Goal: Information Seeking & Learning: Learn about a topic

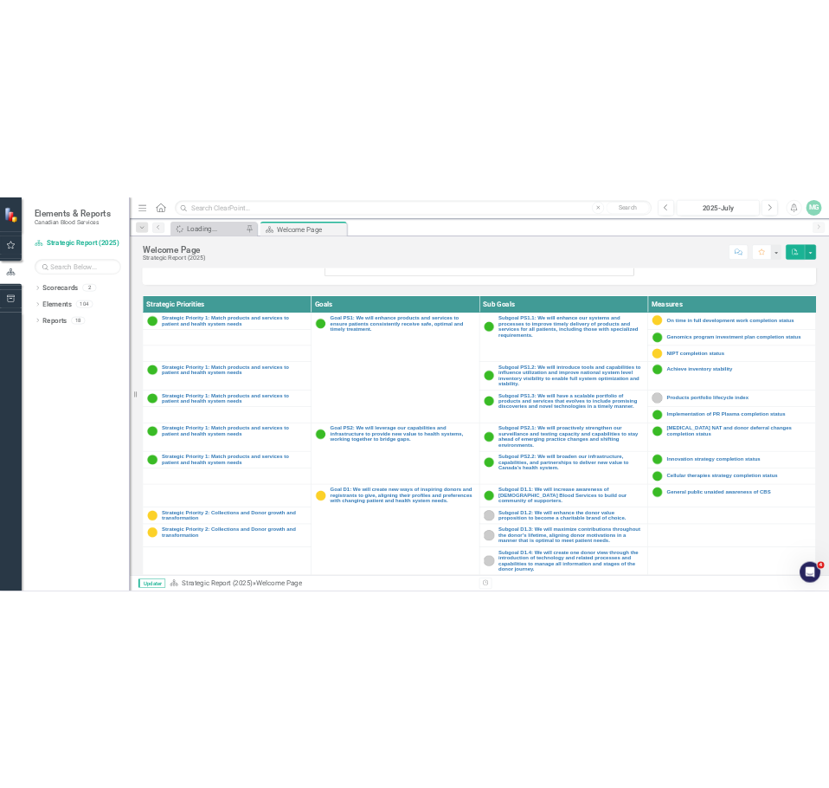
scroll to position [637, 0]
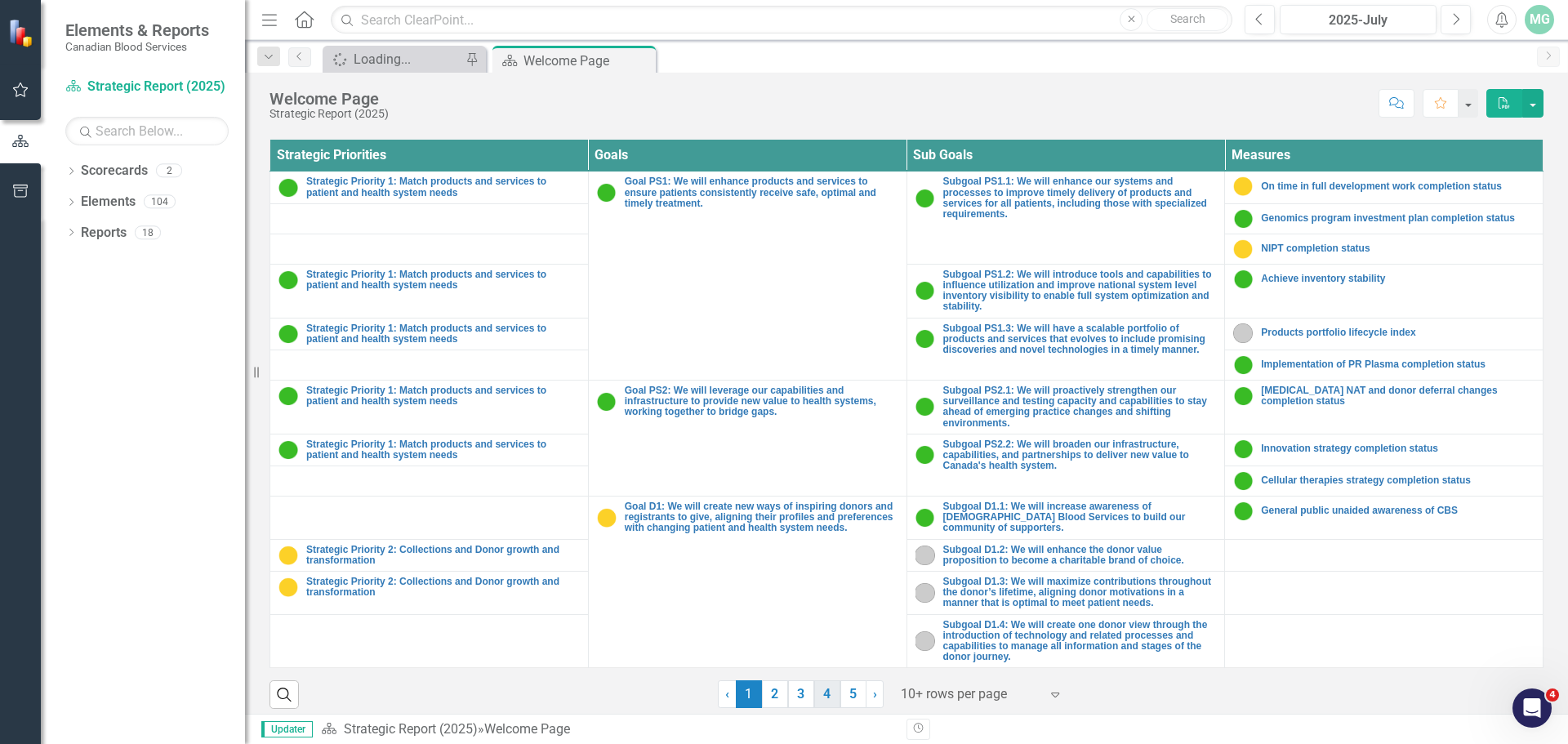
click at [818, 686] on link "4" at bounding box center [827, 693] width 26 height 27
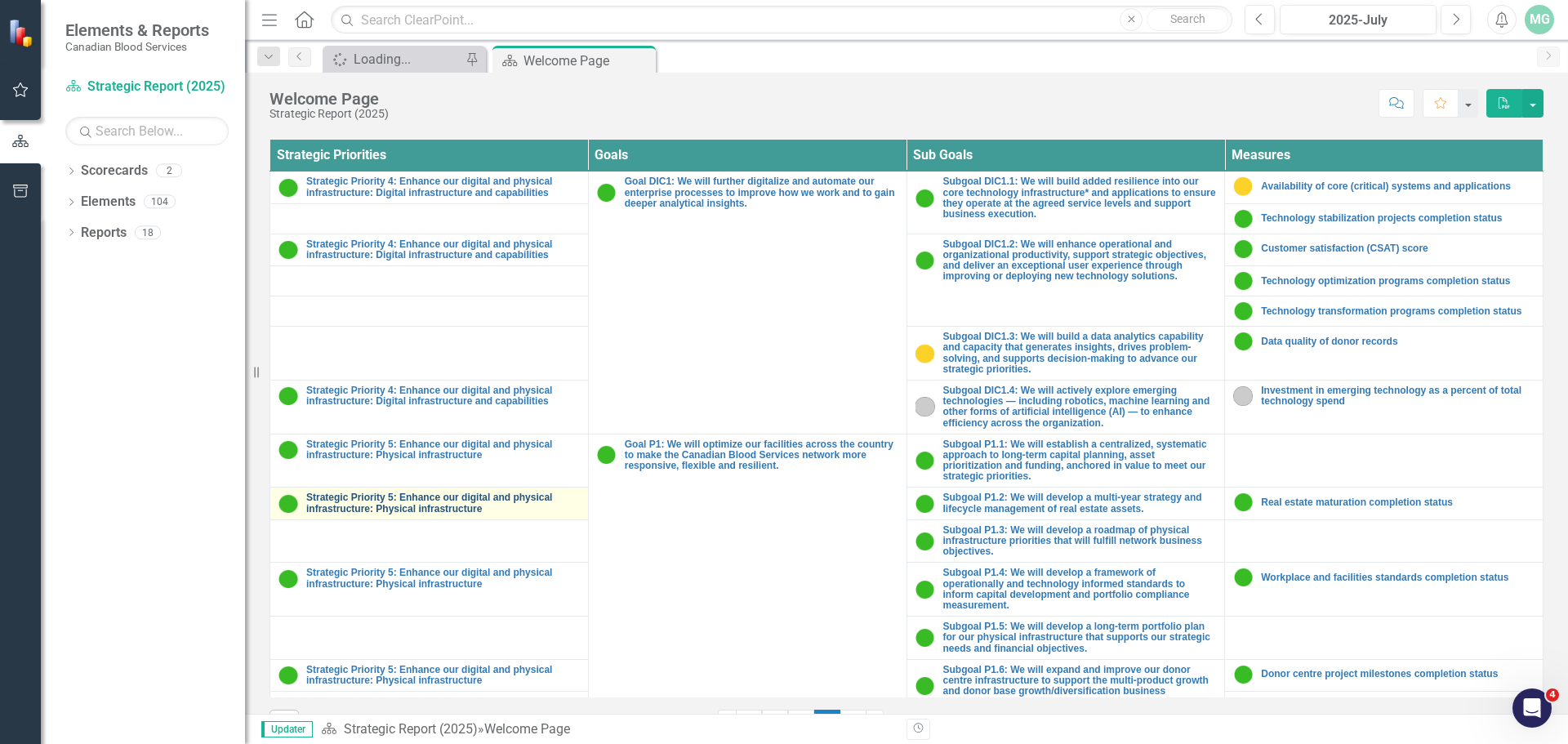
click at [452, 502] on link "Strategic Priority 5: Enhance our digital and physical infrastructure: Physical…" at bounding box center [443, 503] width 274 height 22
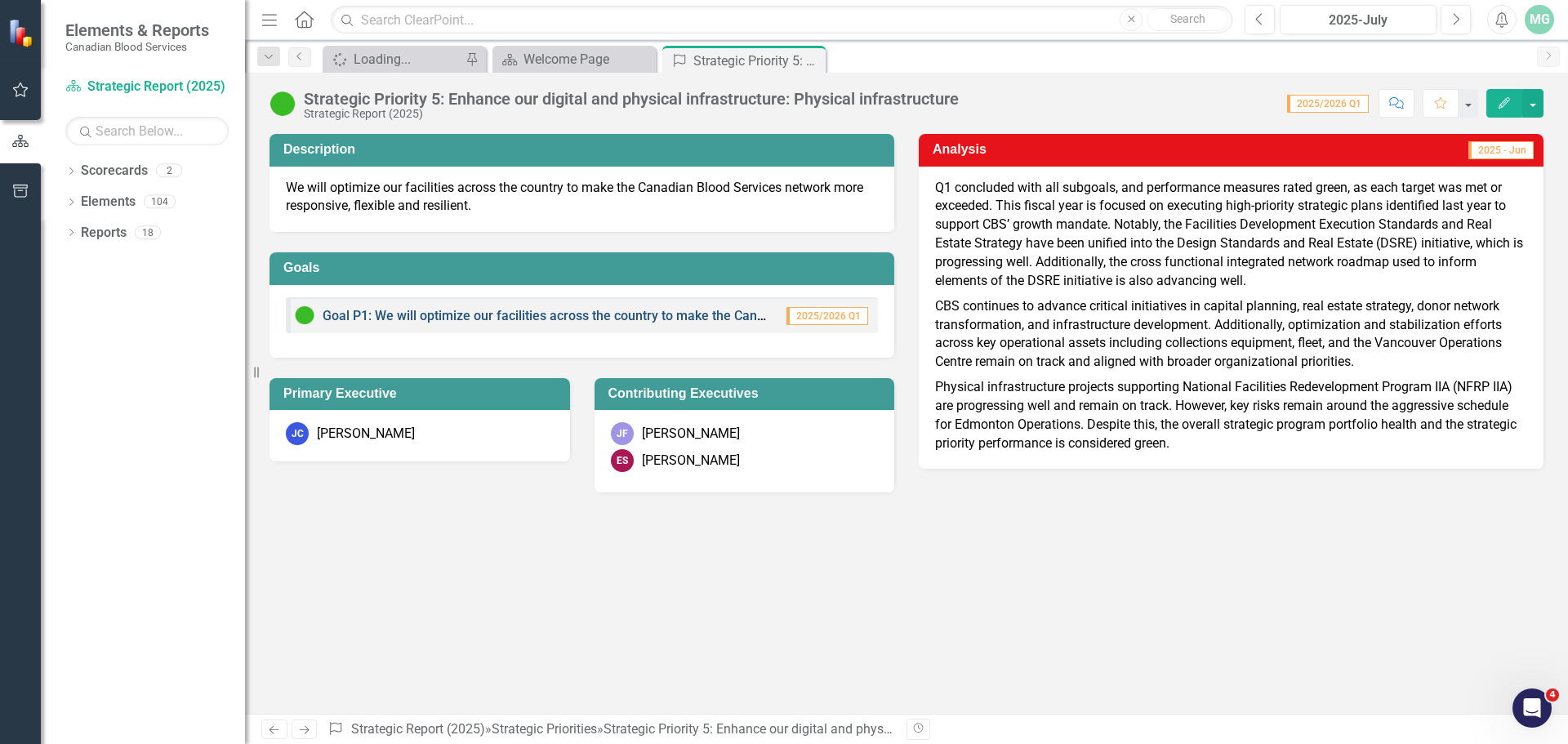
click at [388, 316] on link "Goal P1: We will optimize our facilities across the country to make the Canadia…" at bounding box center [742, 315] width 839 height 15
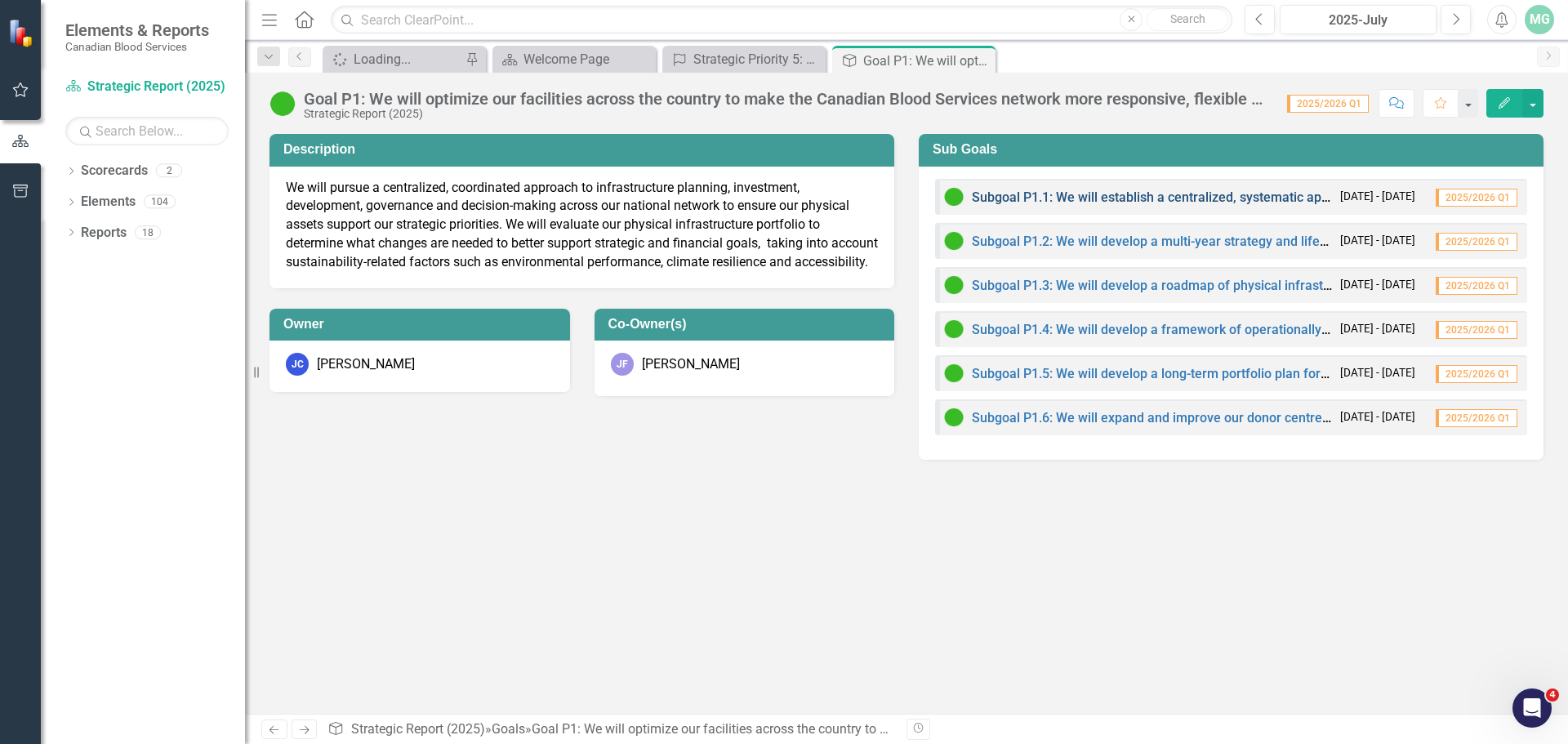
click at [1114, 198] on link "Subgoal P1.1: We will establish a centralized, systematic approach to long-term…" at bounding box center [1495, 197] width 1047 height 15
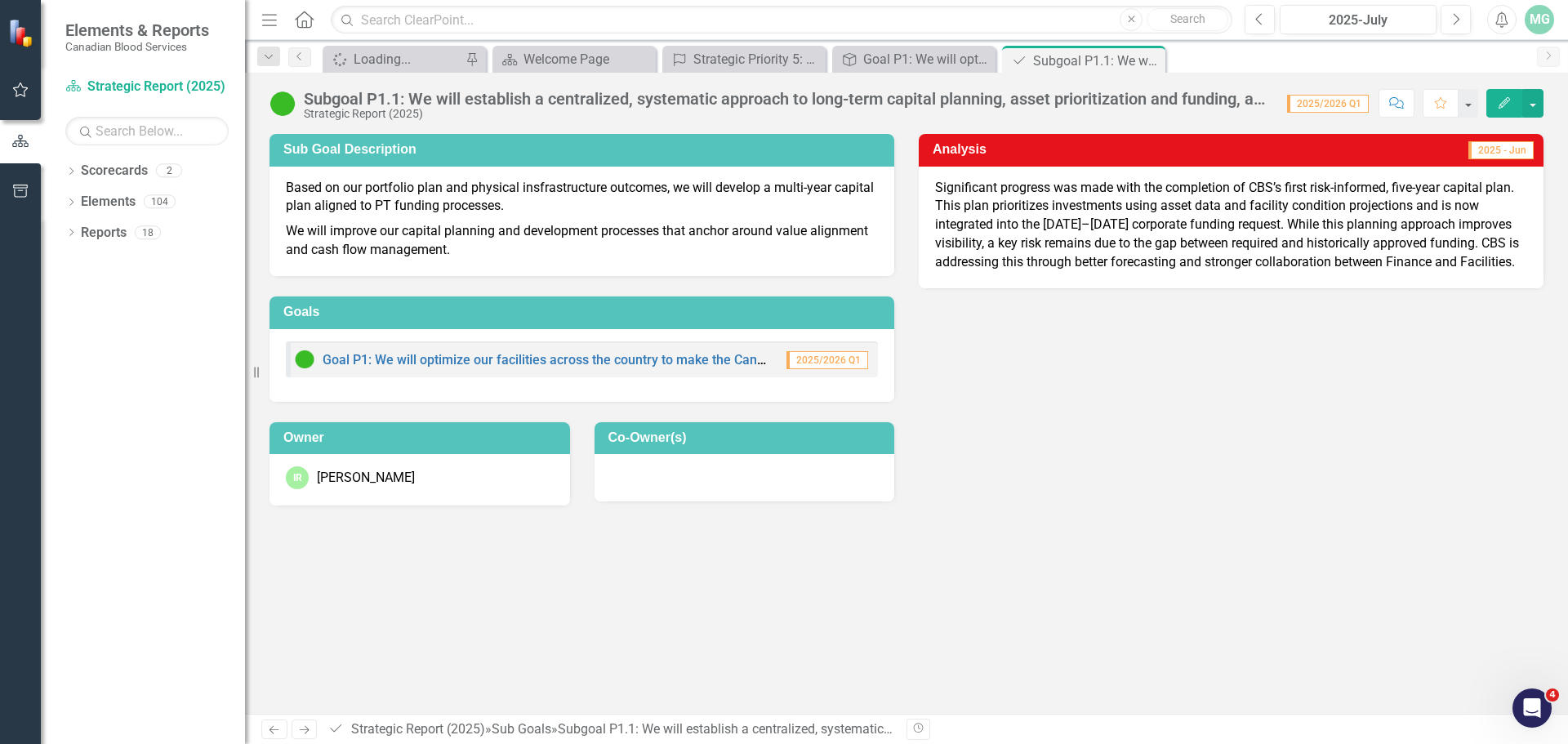
click at [301, 726] on icon "Next" at bounding box center [304, 729] width 14 height 10
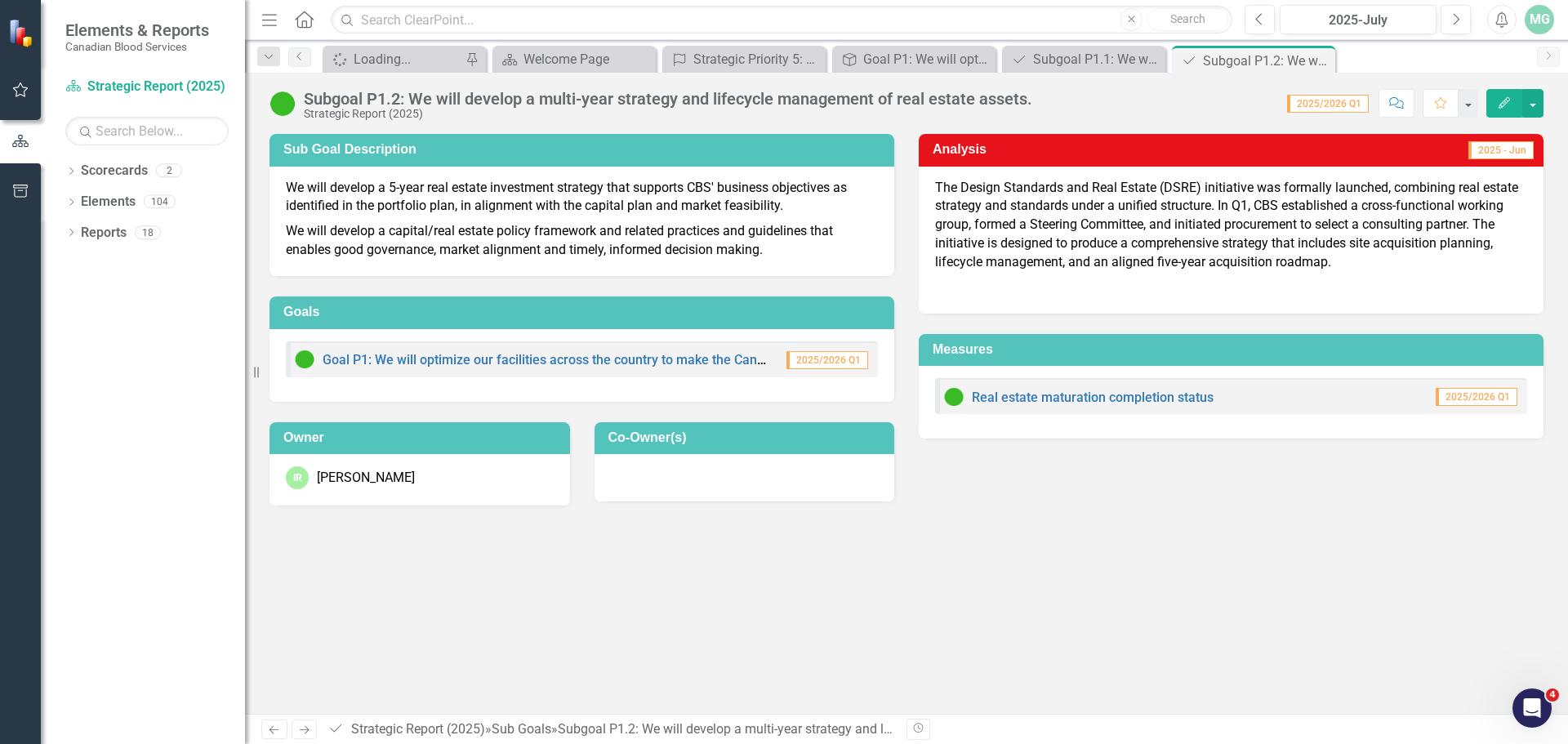
click at [301, 726] on icon "Next" at bounding box center [304, 729] width 14 height 10
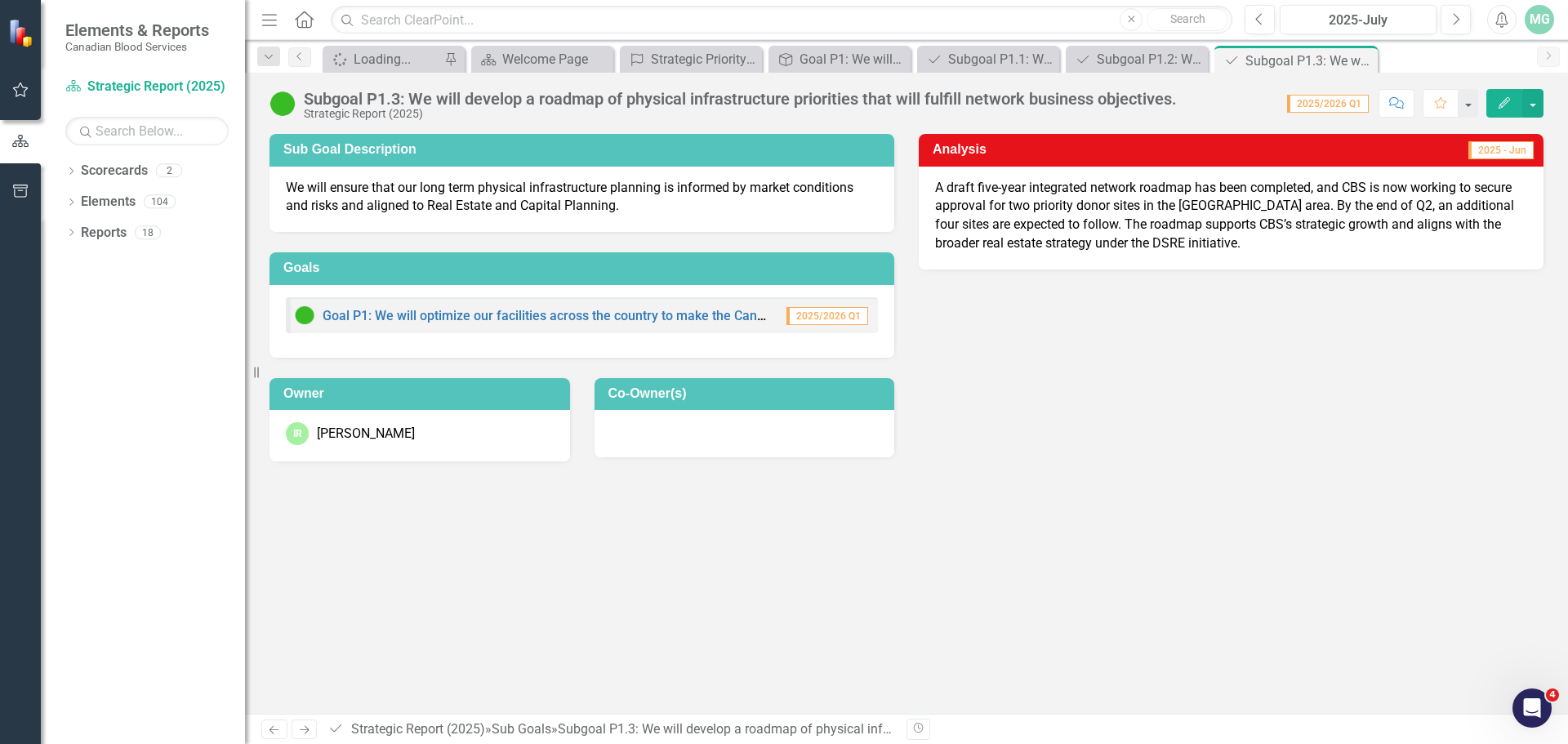
click at [301, 726] on icon "Next" at bounding box center [304, 729] width 14 height 10
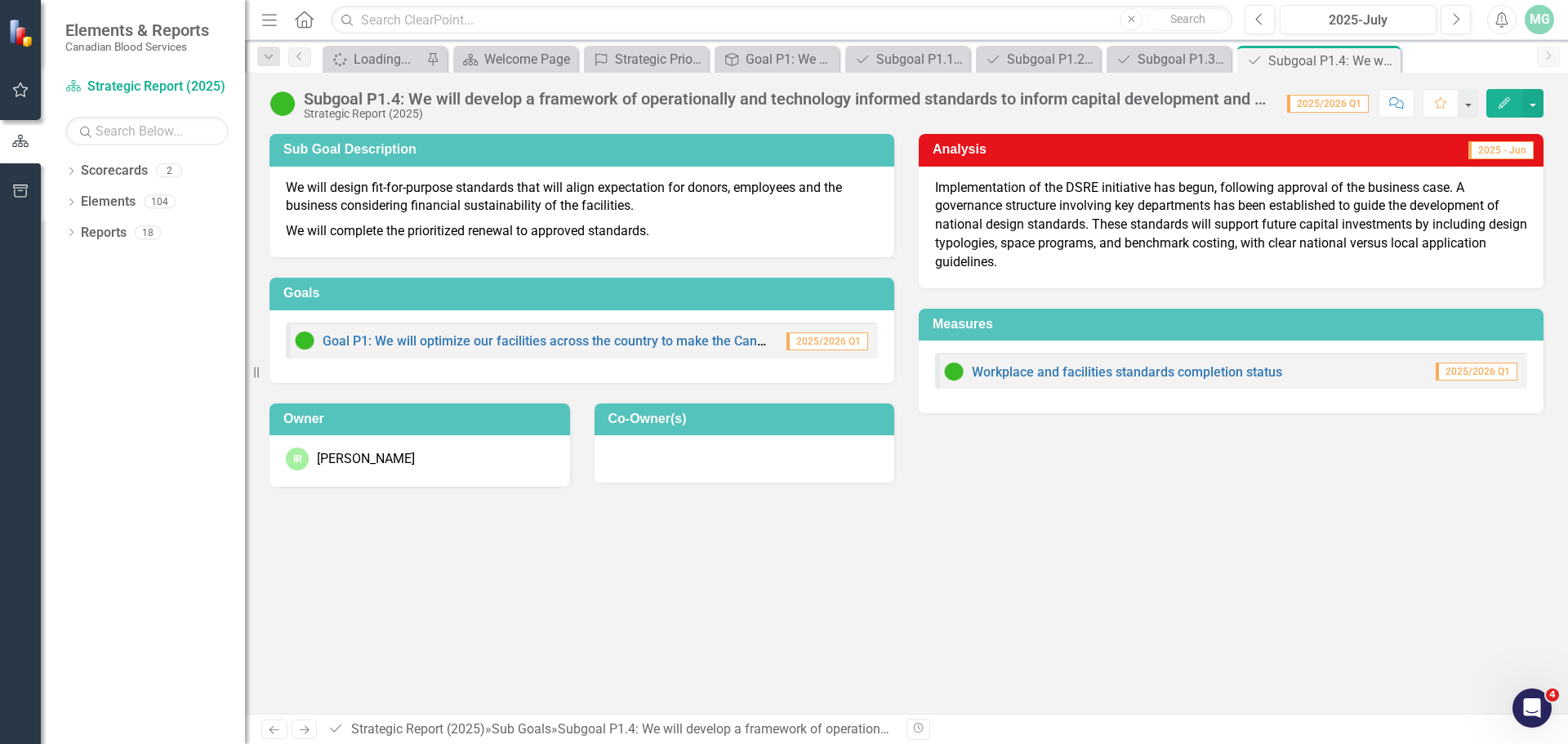
click at [300, 727] on icon "Next" at bounding box center [304, 729] width 14 height 10
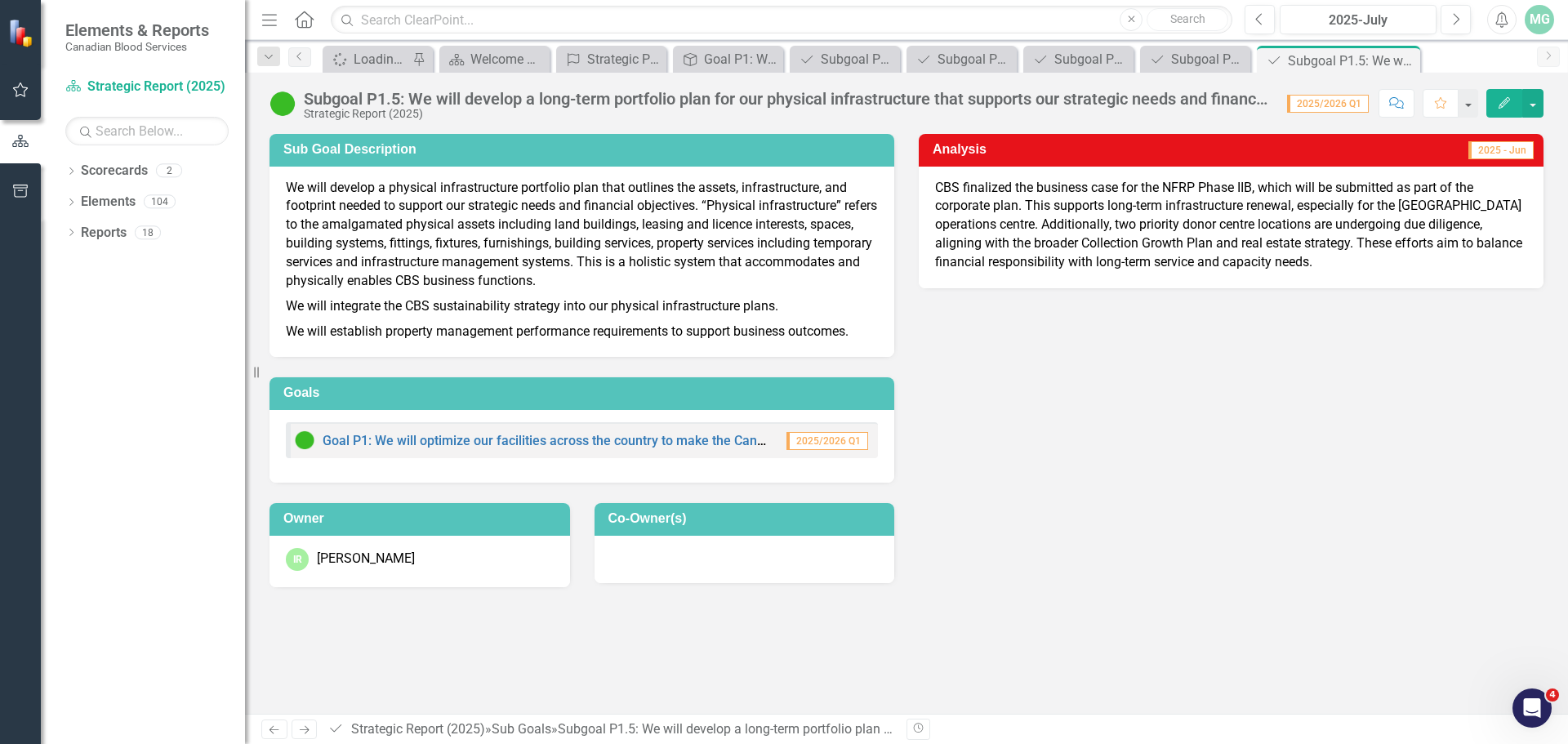
click at [300, 727] on icon "Next" at bounding box center [304, 729] width 14 height 10
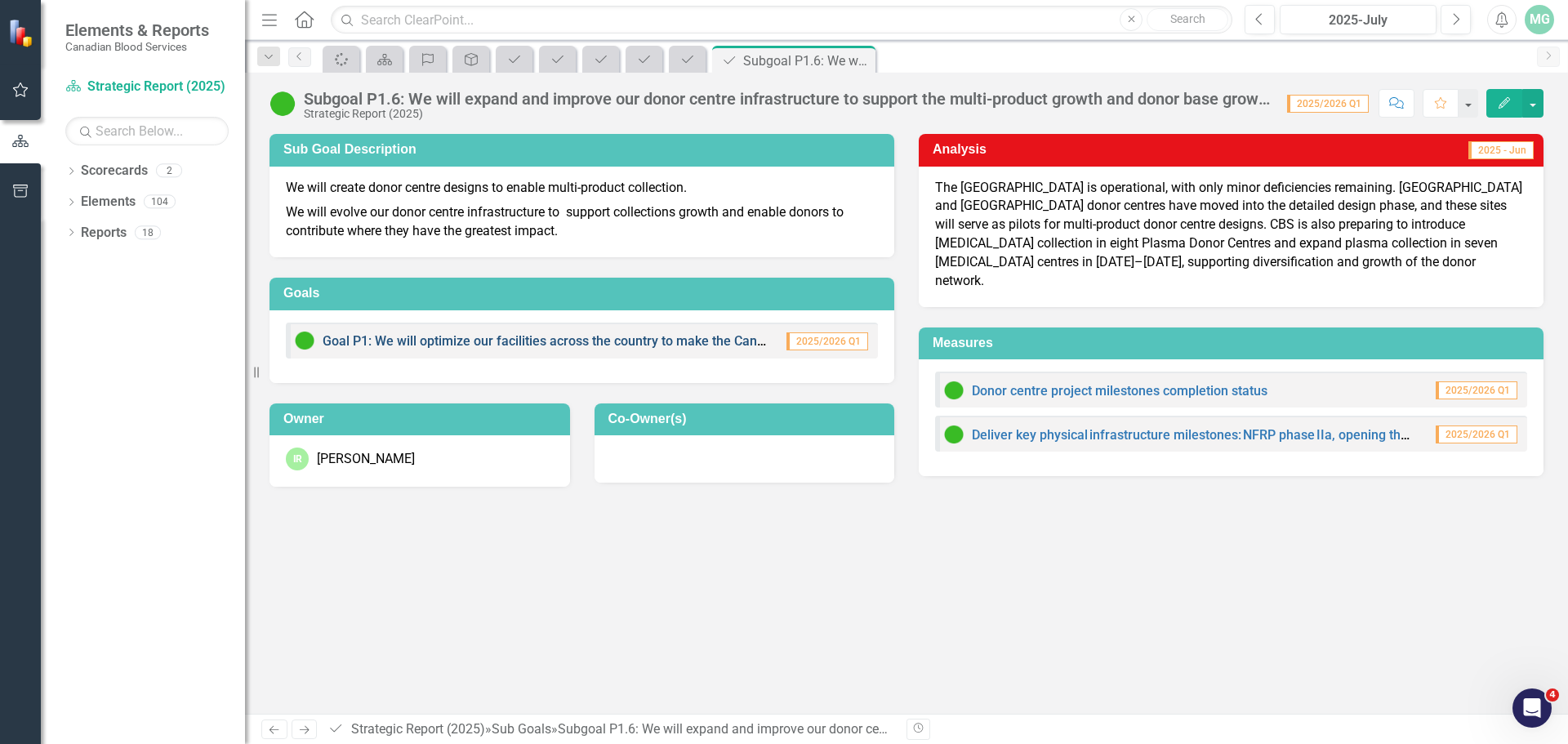
click at [435, 343] on link "Goal P1: We will optimize our facilities across the country to make the Canadia…" at bounding box center [742, 340] width 839 height 15
